Goal: Information Seeking & Learning: Learn about a topic

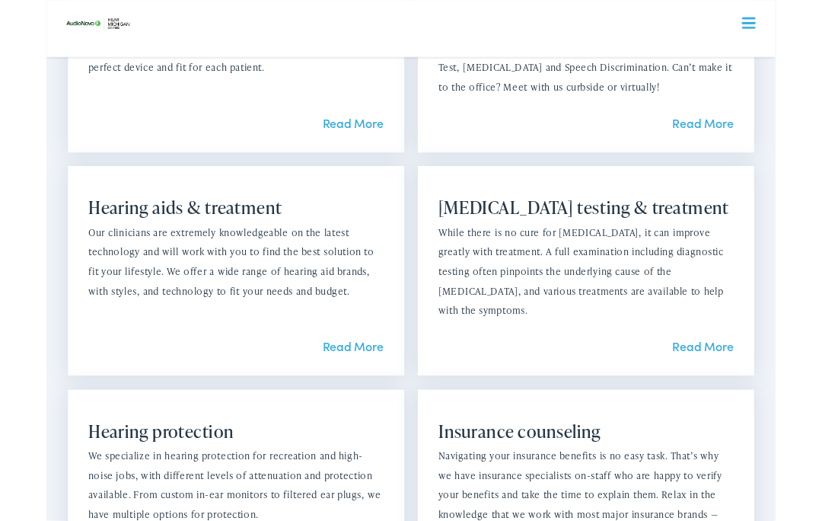
scroll to position [1213, 0]
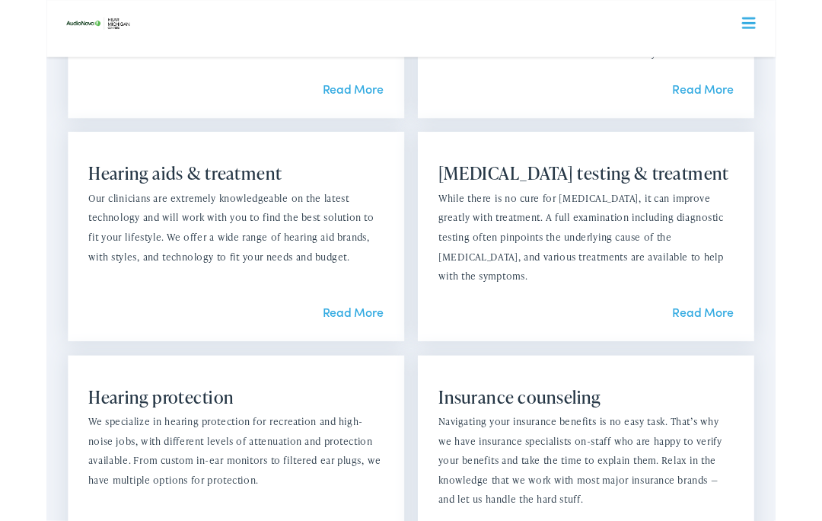
click at [346, 344] on link "Read More" at bounding box center [345, 352] width 69 height 19
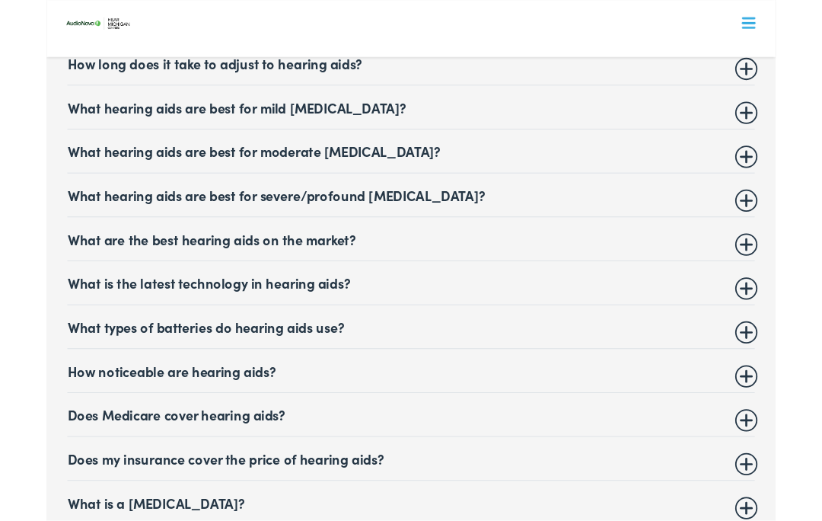
scroll to position [6299, 0]
click at [793, 457] on summary "Does Medicare cover hearing aids?" at bounding box center [411, 466] width 775 height 18
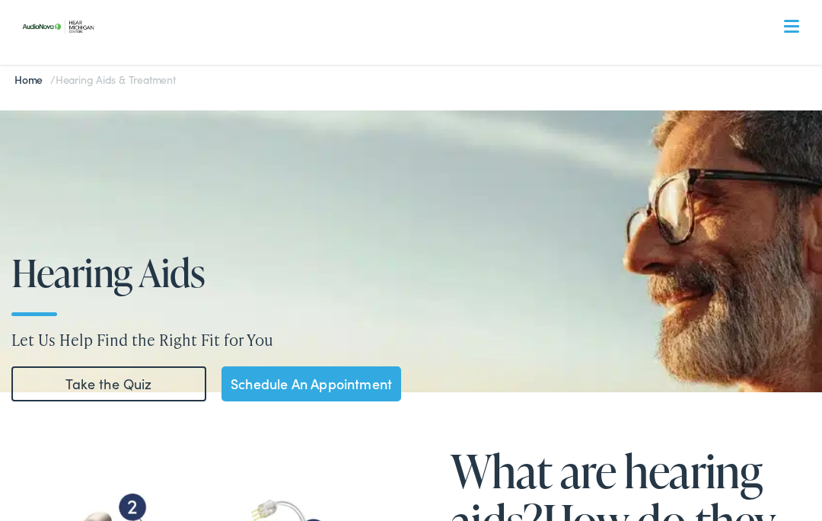
scroll to position [0, 0]
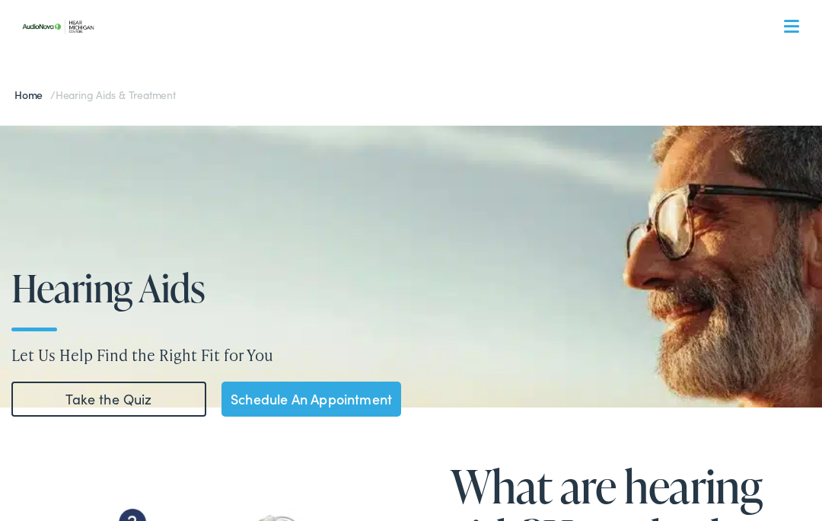
click at [795, 32] on span at bounding box center [791, 31] width 15 height 2
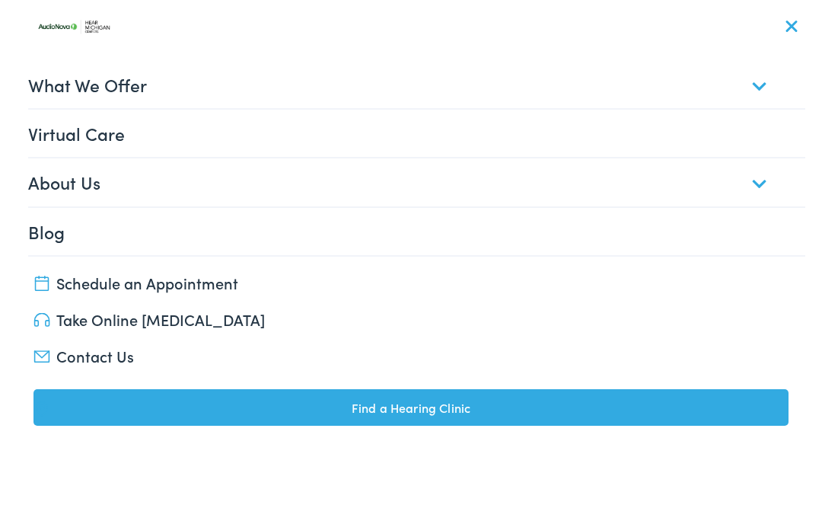
click at [757, 81] on link "What We Offer" at bounding box center [417, 84] width 778 height 47
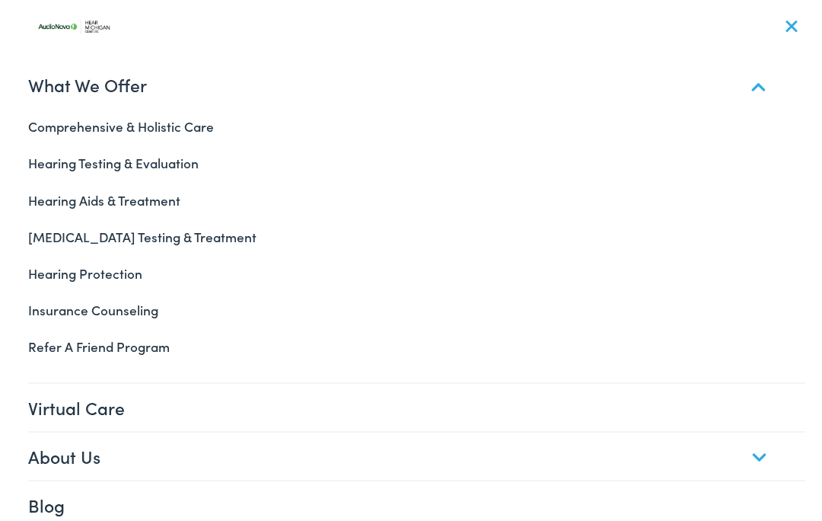
click at [125, 196] on link "Hearing Aids & Treatment" at bounding box center [411, 200] width 789 height 37
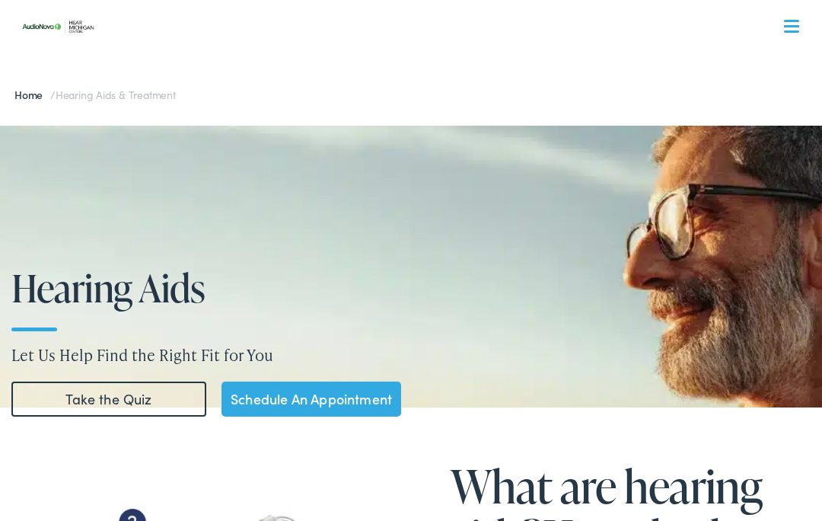
click at [787, 24] on div at bounding box center [791, 27] width 15 height 15
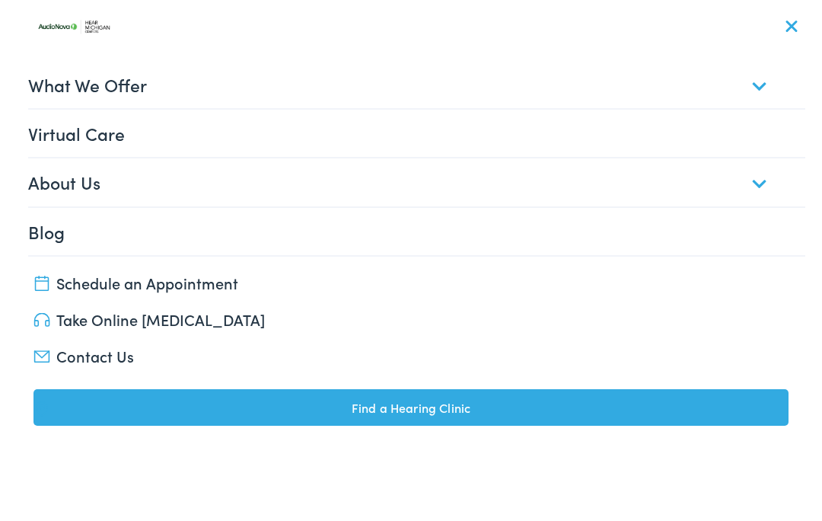
click at [755, 188] on link "About Us" at bounding box center [417, 181] width 778 height 47
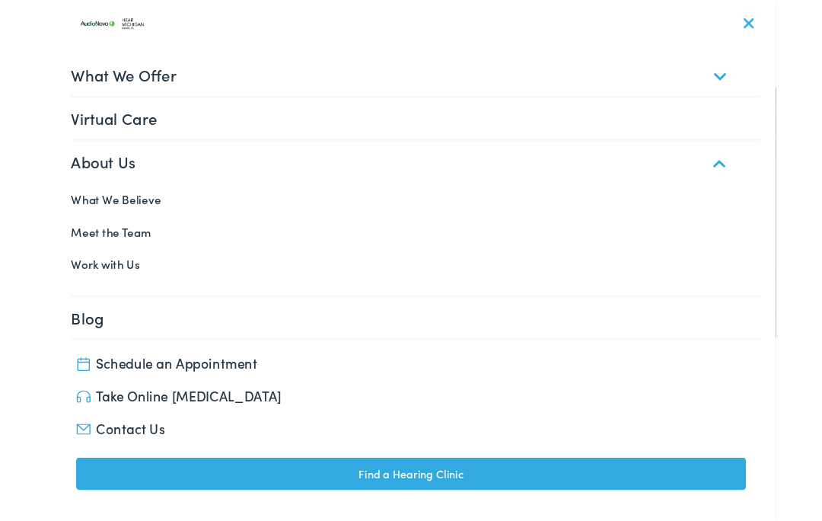
scroll to position [36, 0]
click at [130, 222] on link "What We Believe" at bounding box center [411, 224] width 789 height 37
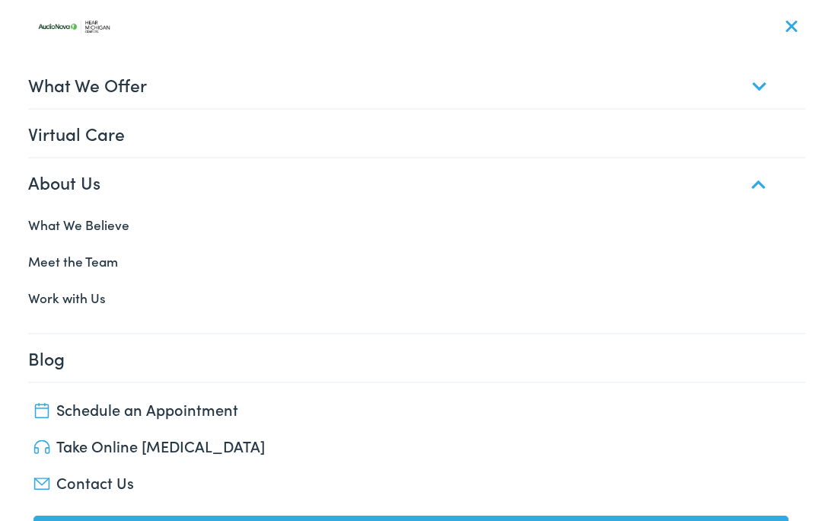
click at [114, 250] on link "Meet the Team" at bounding box center [411, 261] width 789 height 37
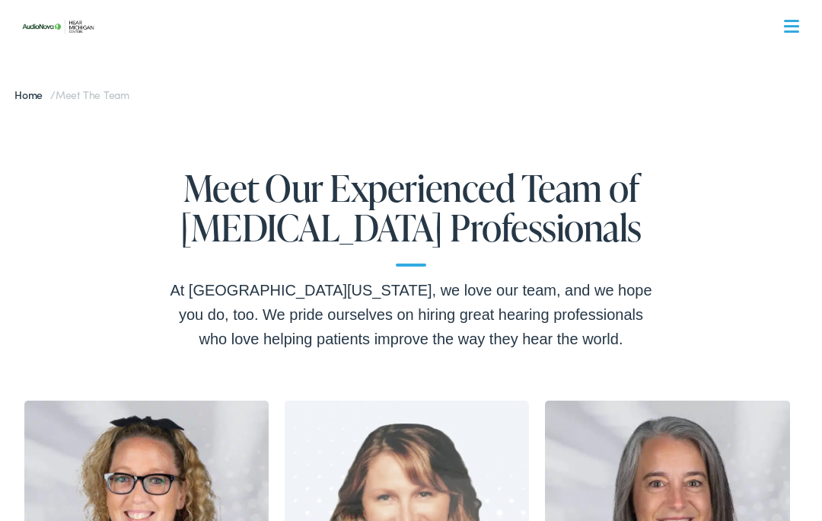
click at [792, 29] on div at bounding box center [791, 27] width 15 height 15
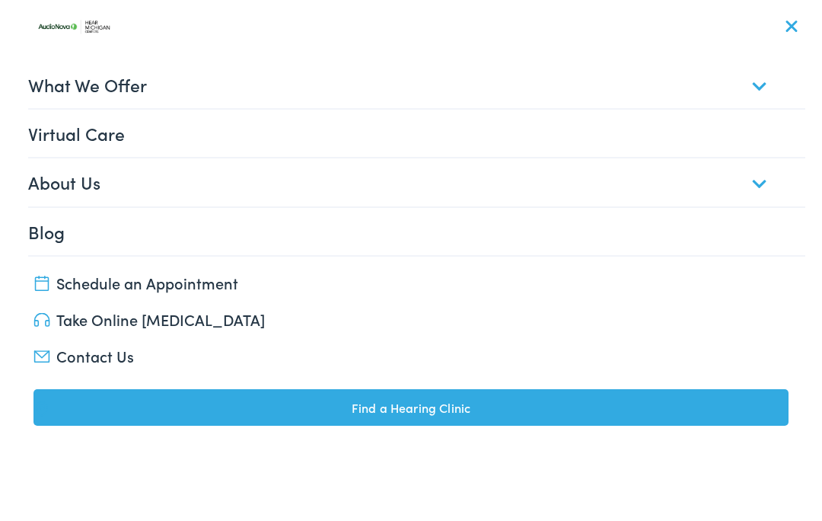
click at [80, 27] on img at bounding box center [78, 27] width 91 height 32
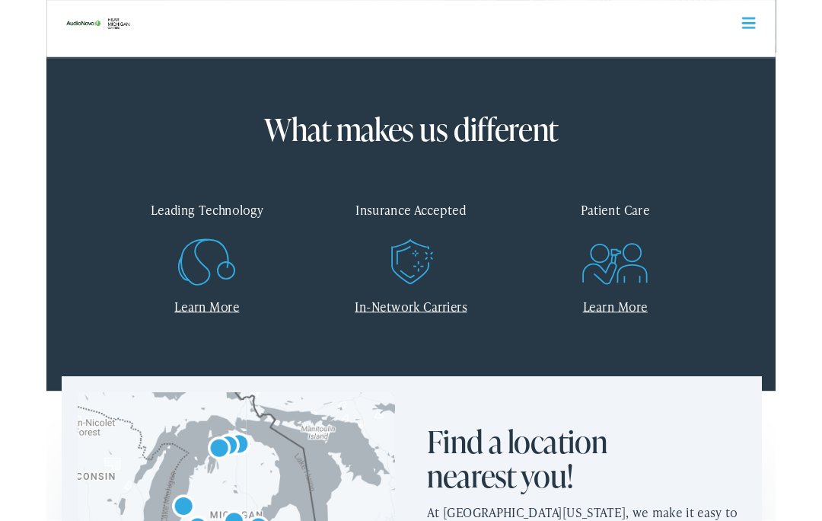
scroll to position [508, 0]
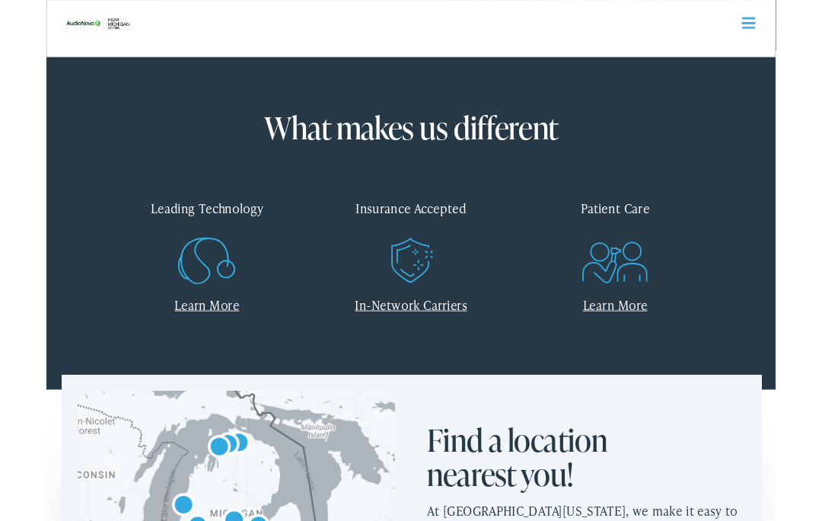
click at [193, 338] on link "Learn More" at bounding box center [181, 343] width 73 height 19
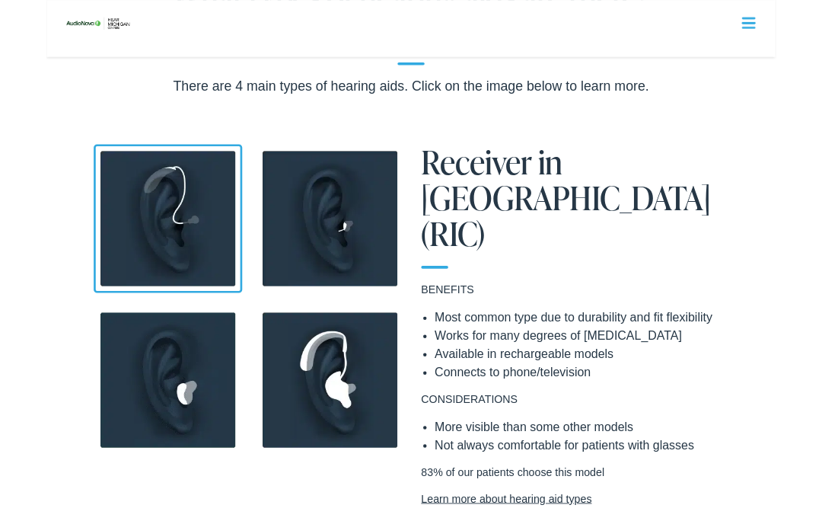
scroll to position [1171, 0]
click at [323, 432] on img at bounding box center [319, 427] width 167 height 167
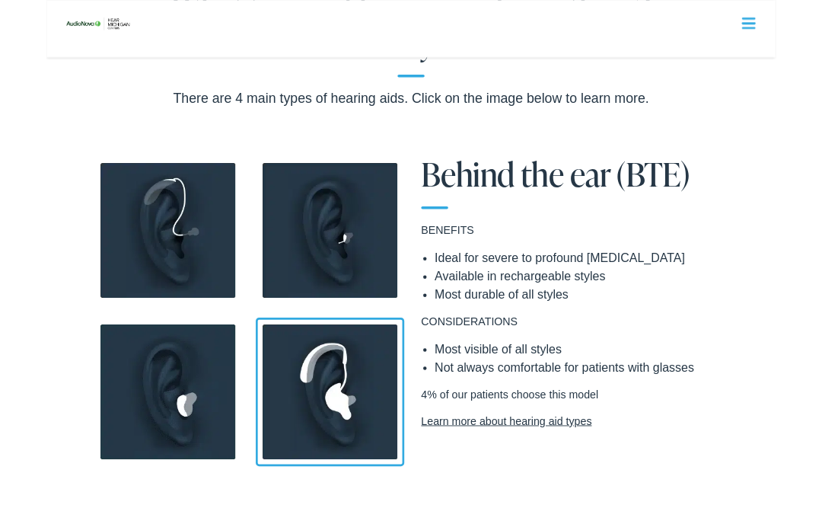
scroll to position [1155, 0]
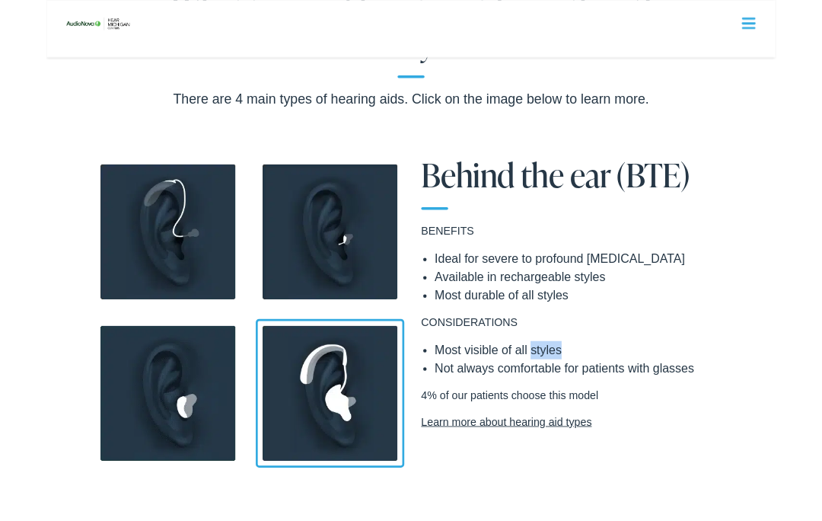
click at [156, 272] on img at bounding box center [136, 260] width 167 height 167
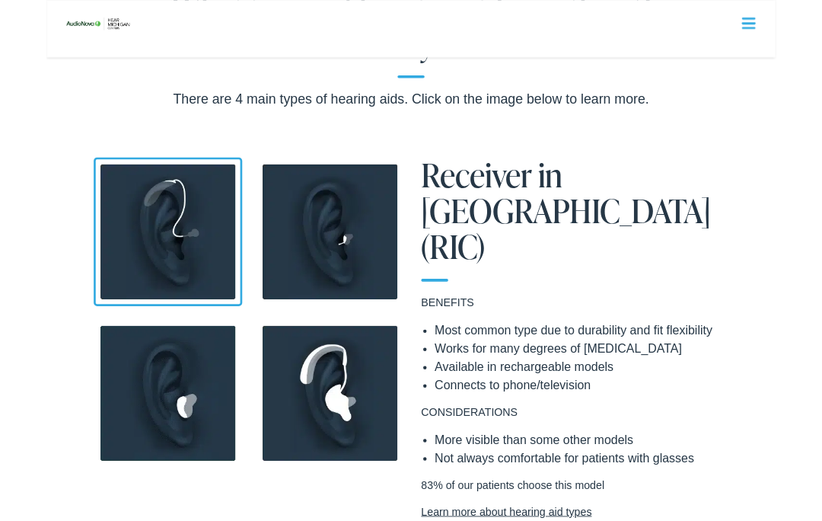
click at [153, 261] on img at bounding box center [136, 260] width 167 height 167
click at [148, 435] on img at bounding box center [136, 442] width 167 height 167
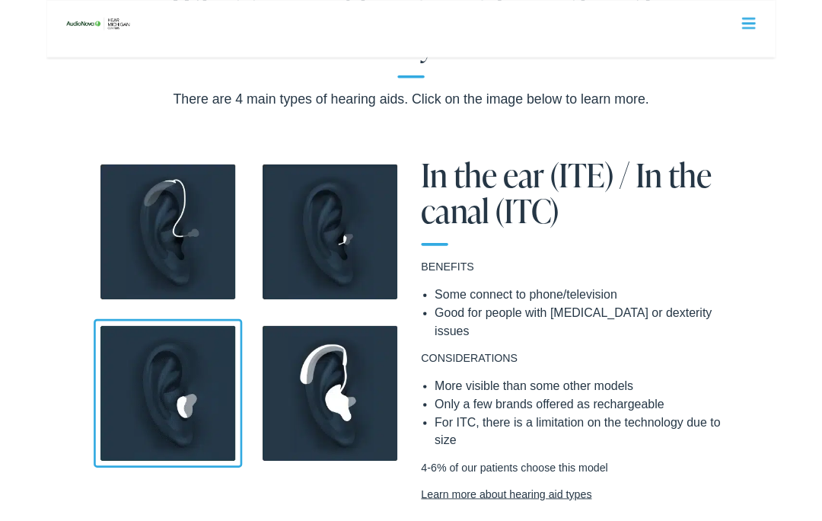
click at [341, 422] on img at bounding box center [319, 442] width 167 height 167
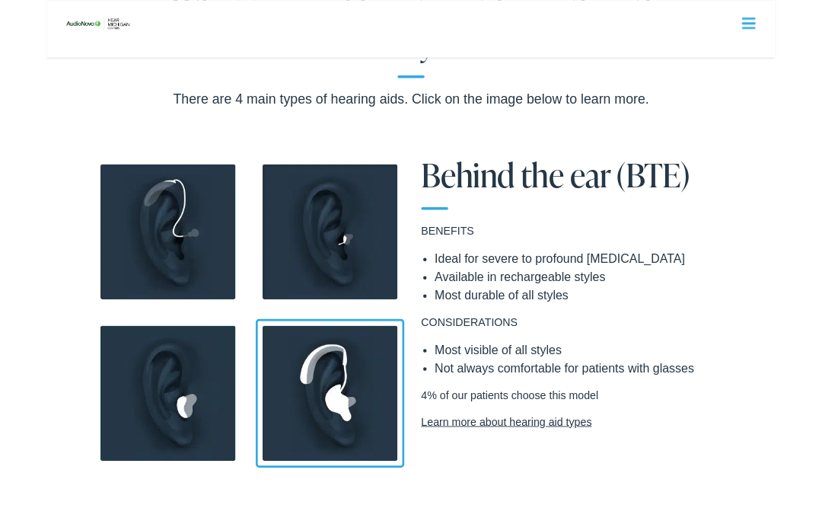
click at [156, 269] on img at bounding box center [136, 260] width 167 height 167
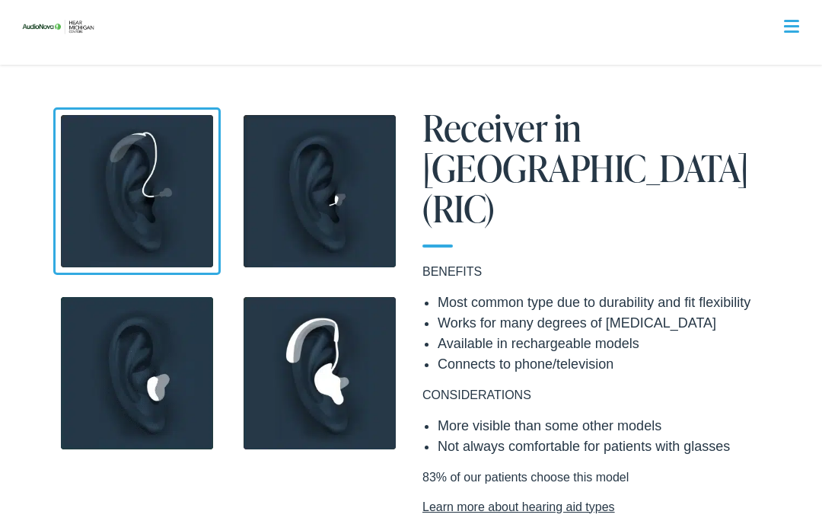
scroll to position [1225, 0]
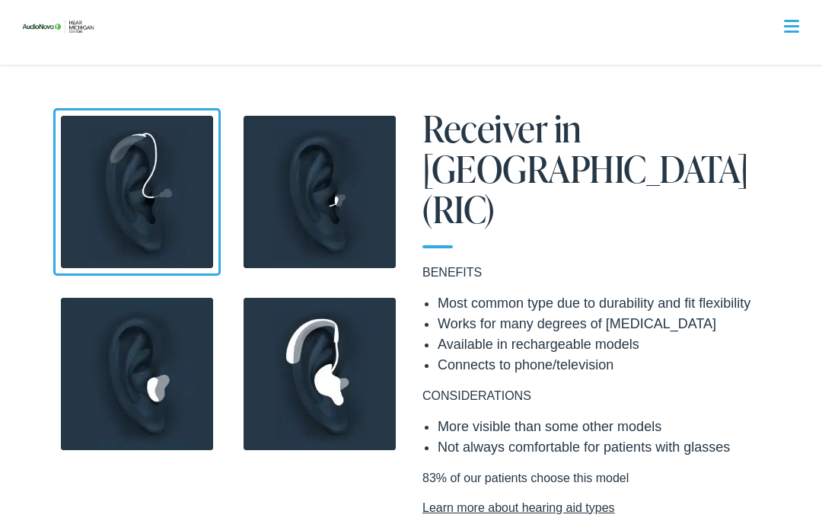
click at [342, 196] on img at bounding box center [319, 191] width 167 height 167
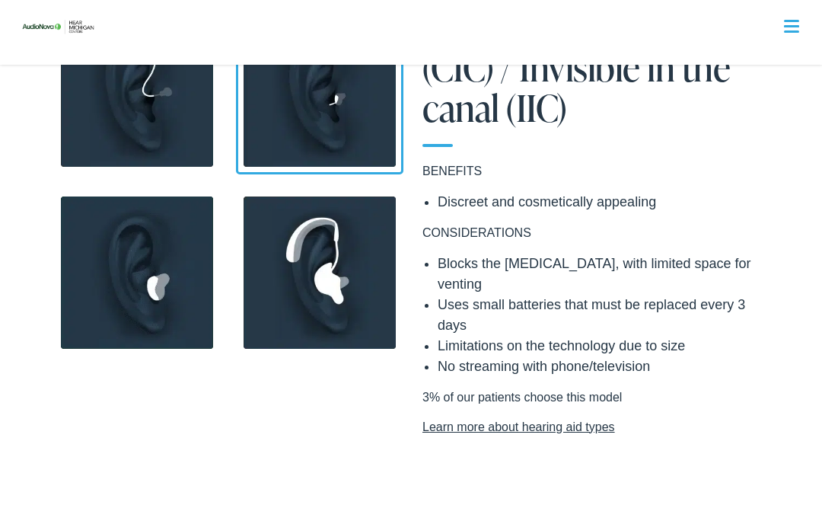
scroll to position [1334, 0]
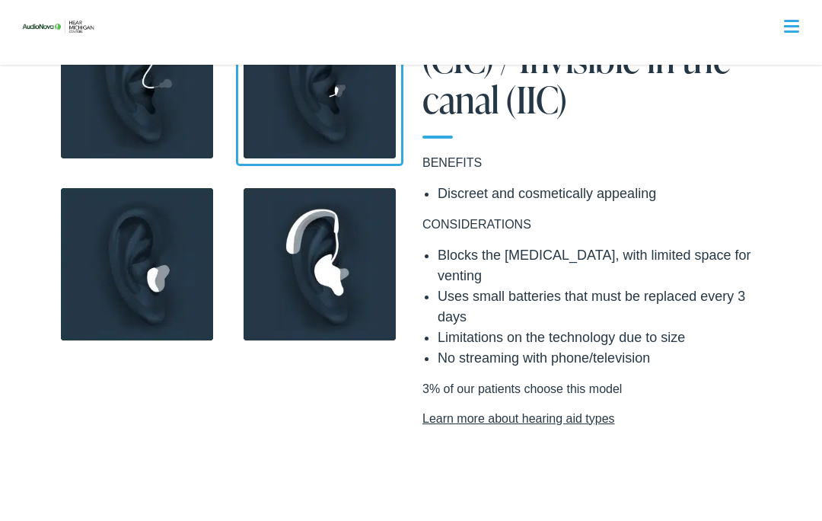
click at [174, 263] on img at bounding box center [136, 263] width 167 height 167
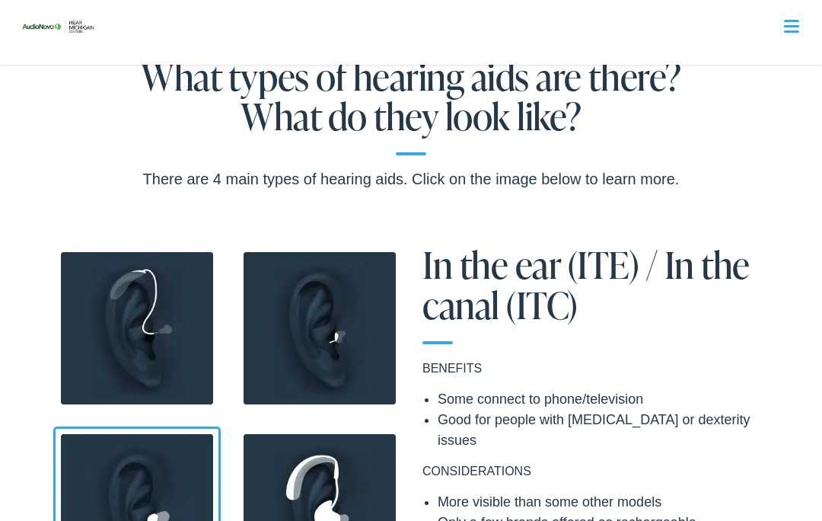
scroll to position [1066, 0]
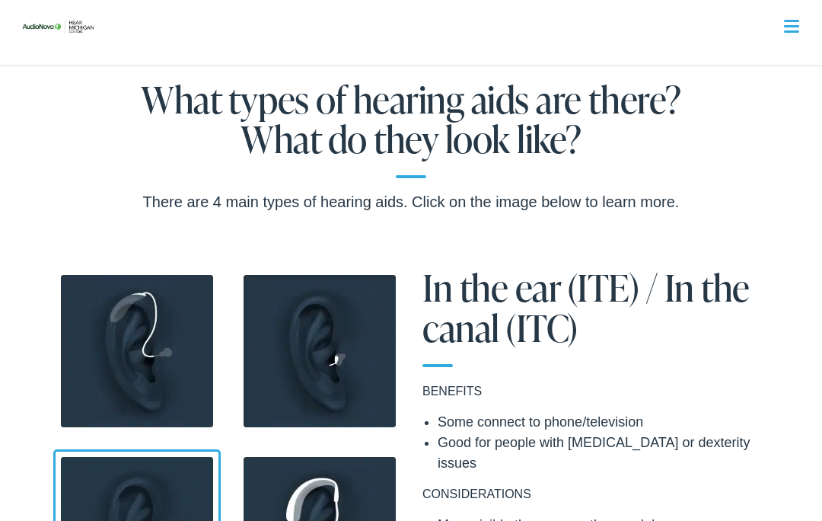
click at [165, 333] on img at bounding box center [136, 350] width 167 height 167
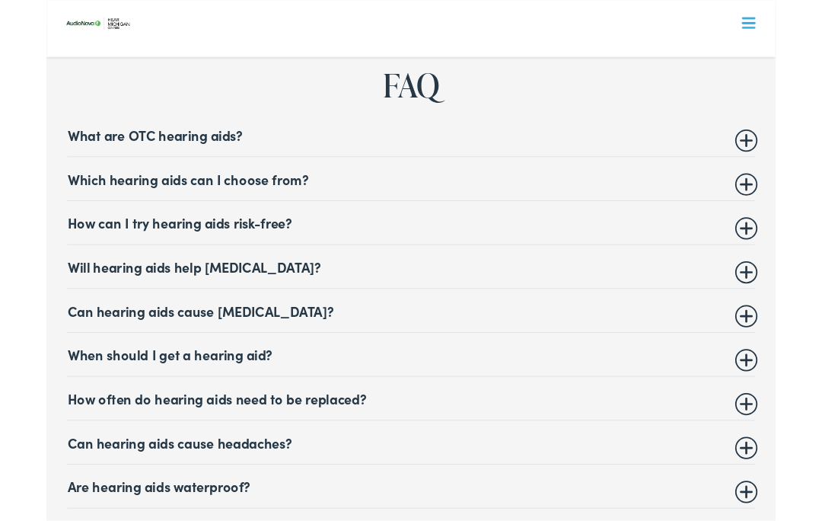
scroll to position [5773, 0]
click at [786, 192] on summary "Which hearing aids can I choose from?" at bounding box center [411, 201] width 775 height 18
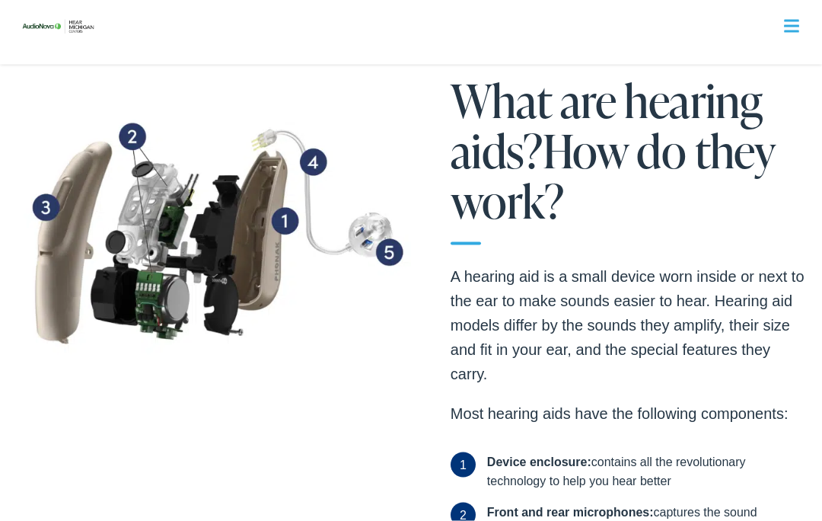
scroll to position [0, 0]
